Goal: Information Seeking & Learning: Learn about a topic

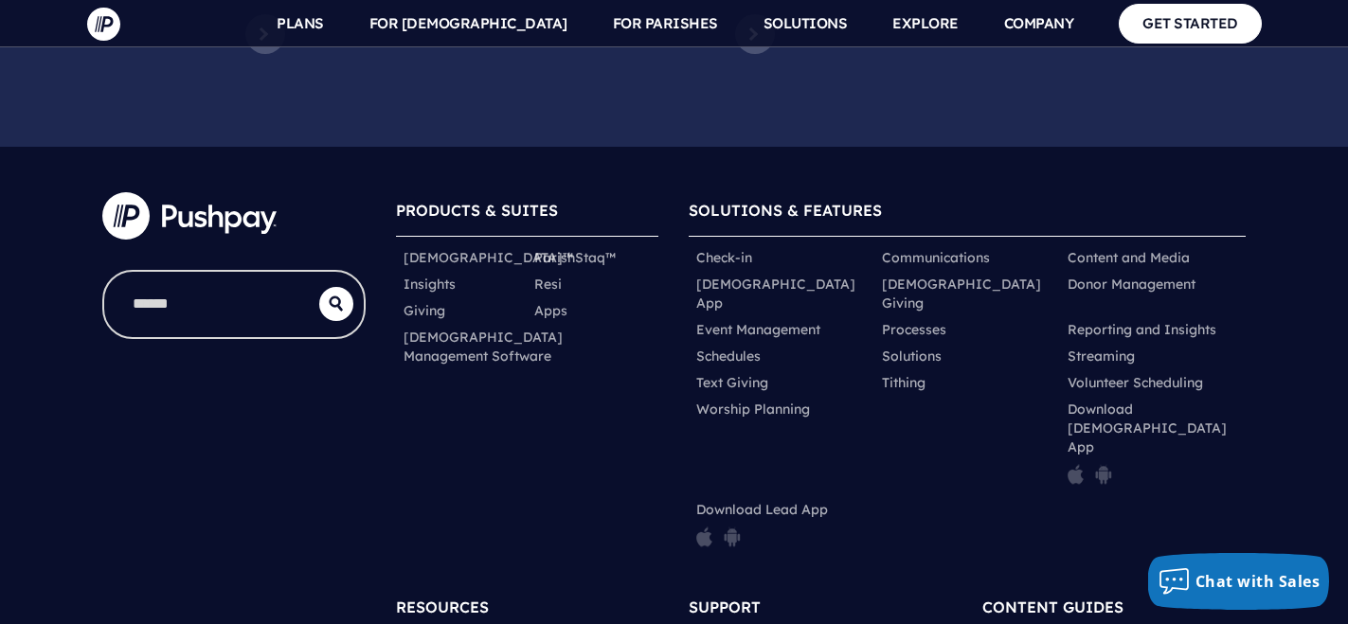
scroll to position [9465, 0]
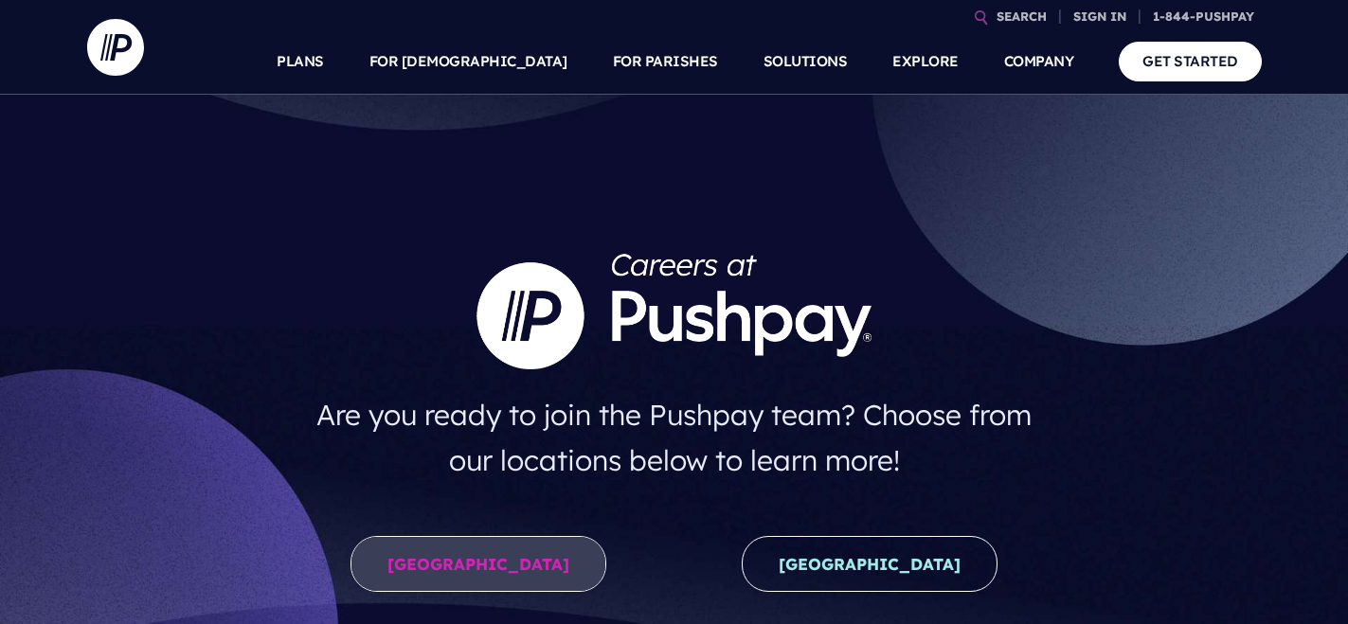
click at [461, 561] on link "[GEOGRAPHIC_DATA]" at bounding box center [478, 564] width 256 height 56
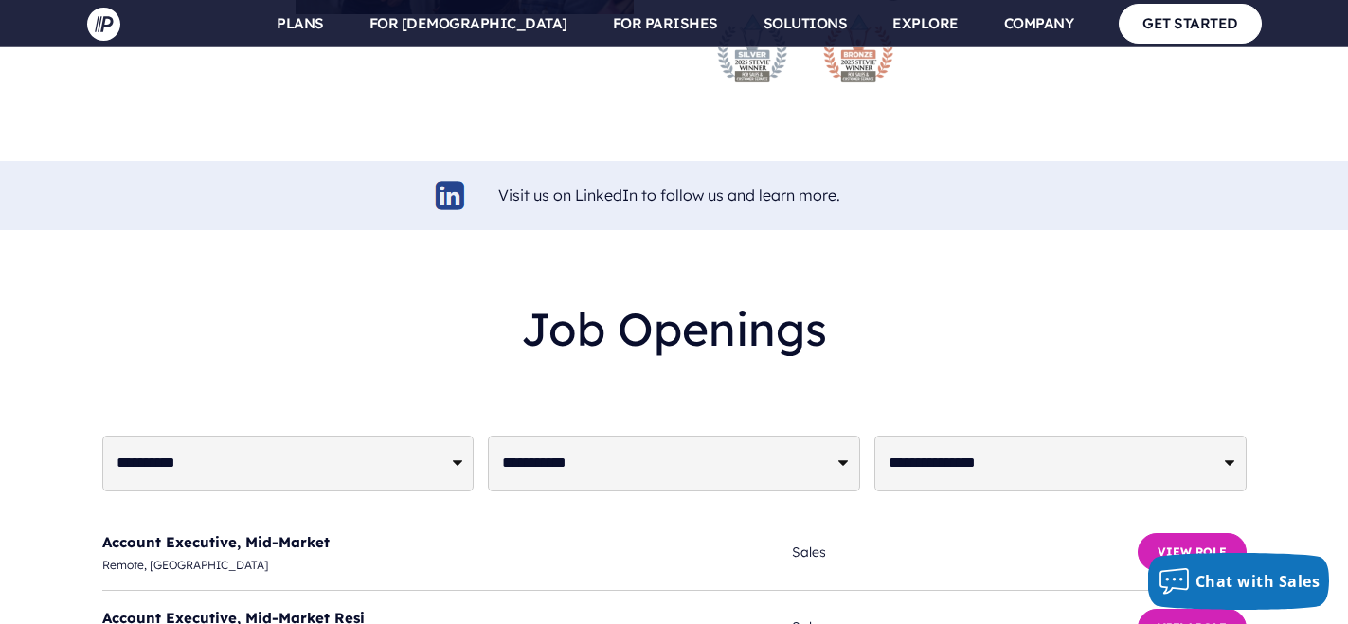
scroll to position [4428, 0]
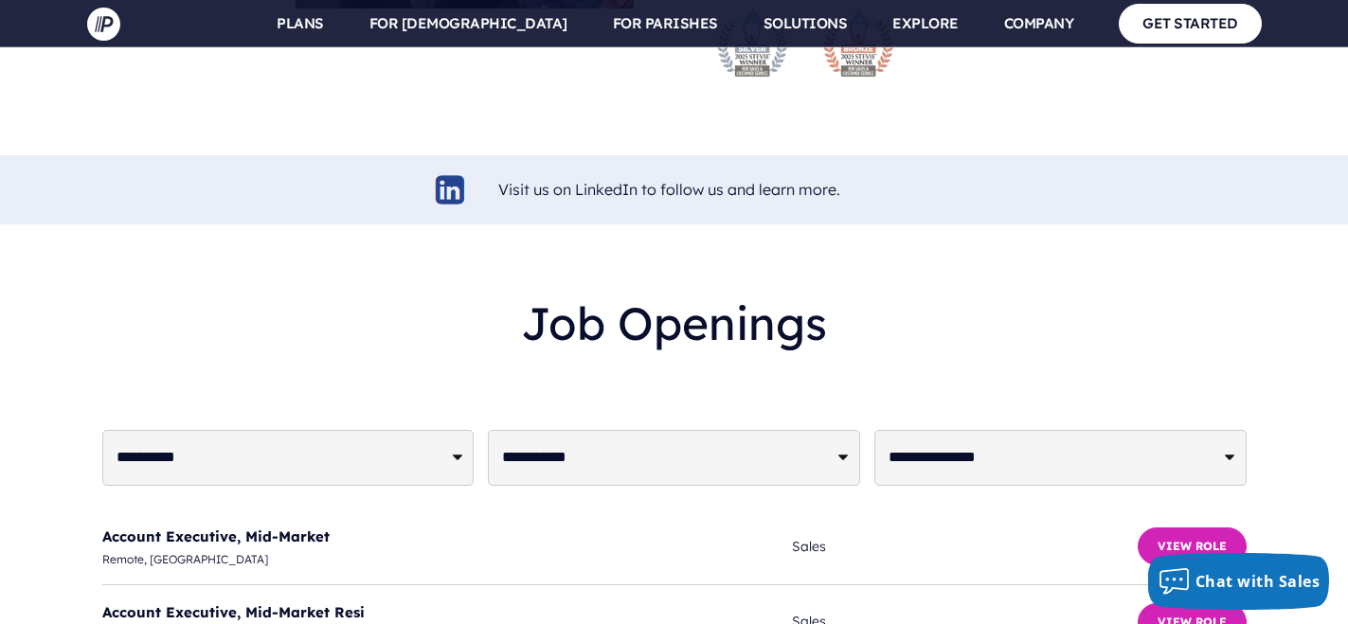
click at [253, 524] on span "Account Executive, Mid-Market" at bounding box center [447, 537] width 690 height 26
click at [261, 527] on link "Account Executive, Mid-Market" at bounding box center [215, 536] width 227 height 18
